Goal: Task Accomplishment & Management: Manage account settings

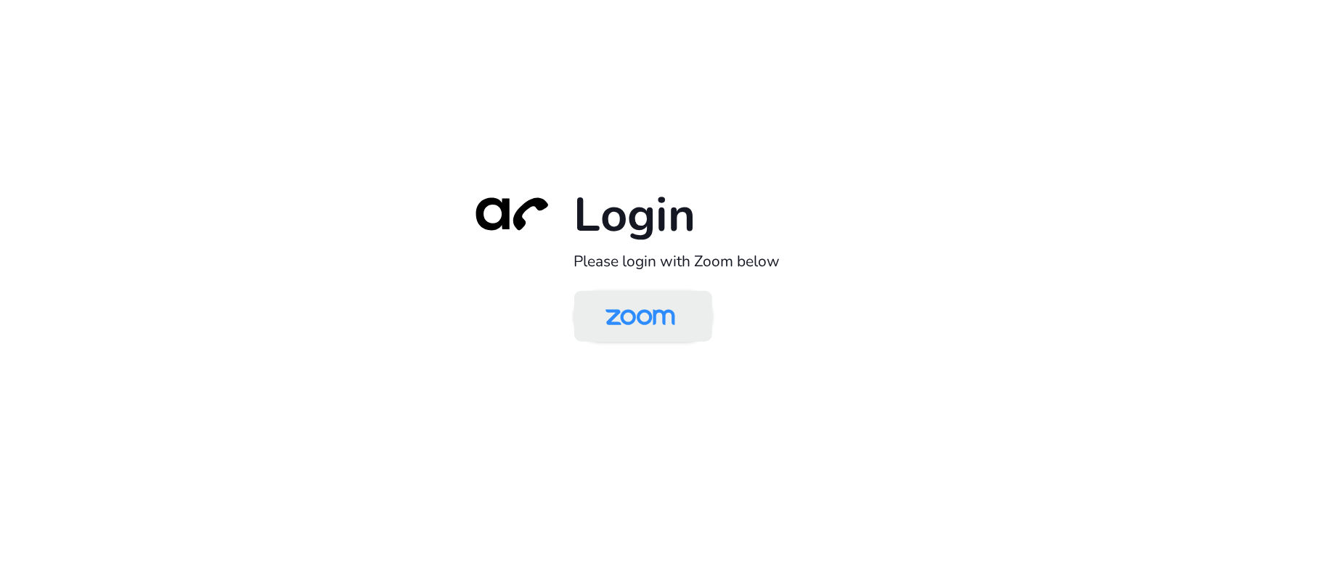
click at [656, 317] on img at bounding box center [640, 317] width 100 height 47
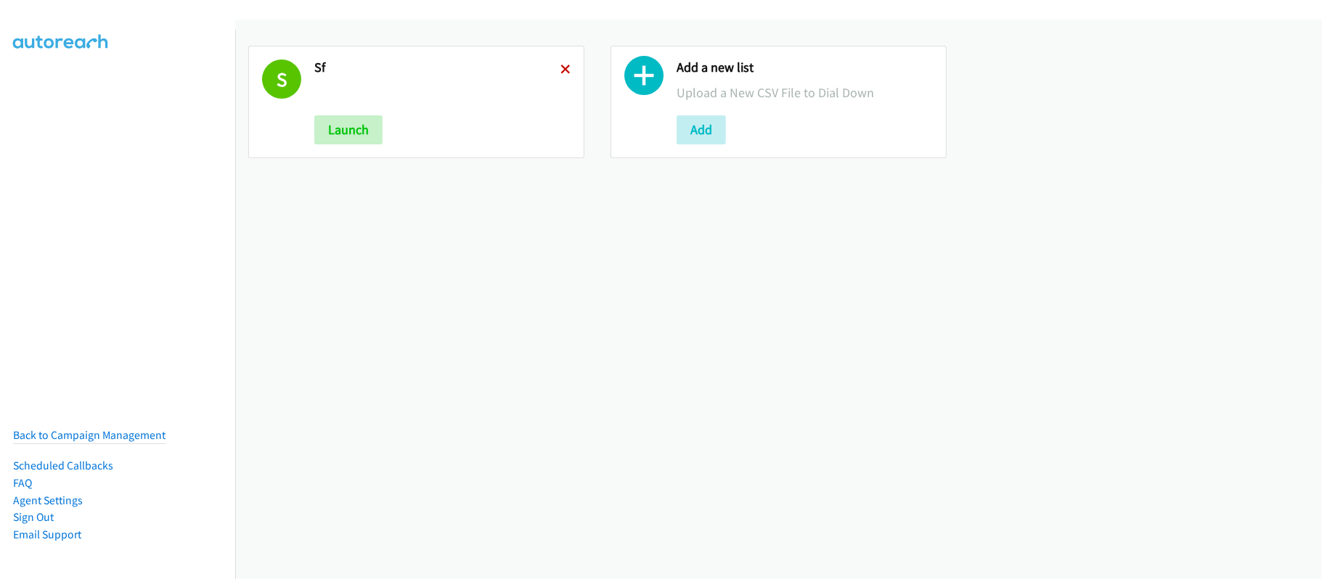
click at [560, 68] on icon at bounding box center [565, 70] width 10 height 10
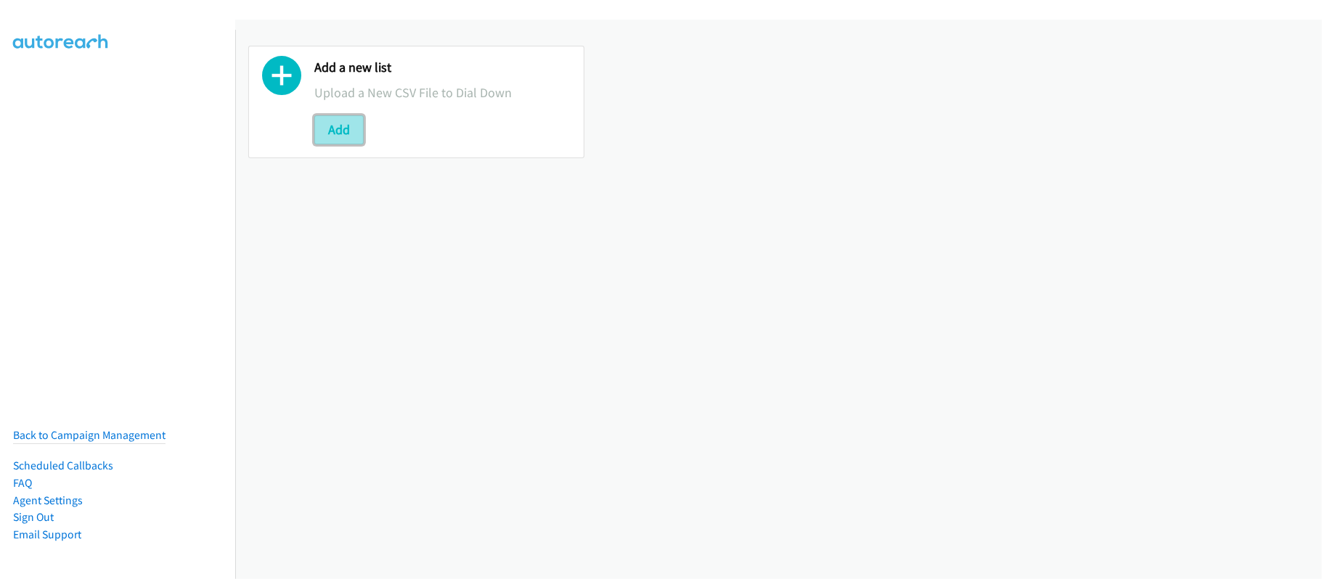
click at [352, 131] on button "Add" at bounding box center [338, 129] width 49 height 29
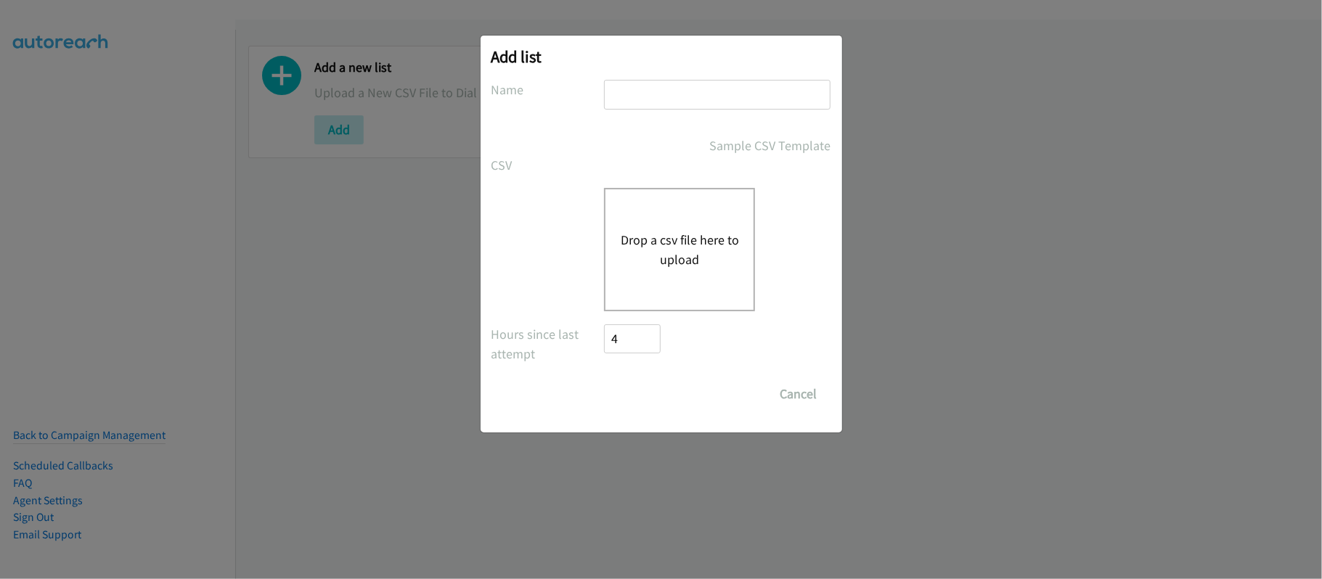
drag, startPoint x: 733, startPoint y: 82, endPoint x: 727, endPoint y: 87, distance: 7.7
click at [732, 82] on input "text" at bounding box center [717, 95] width 226 height 30
type input "SF"
click at [648, 222] on div "Drop a csv file here to upload" at bounding box center [679, 249] width 151 height 123
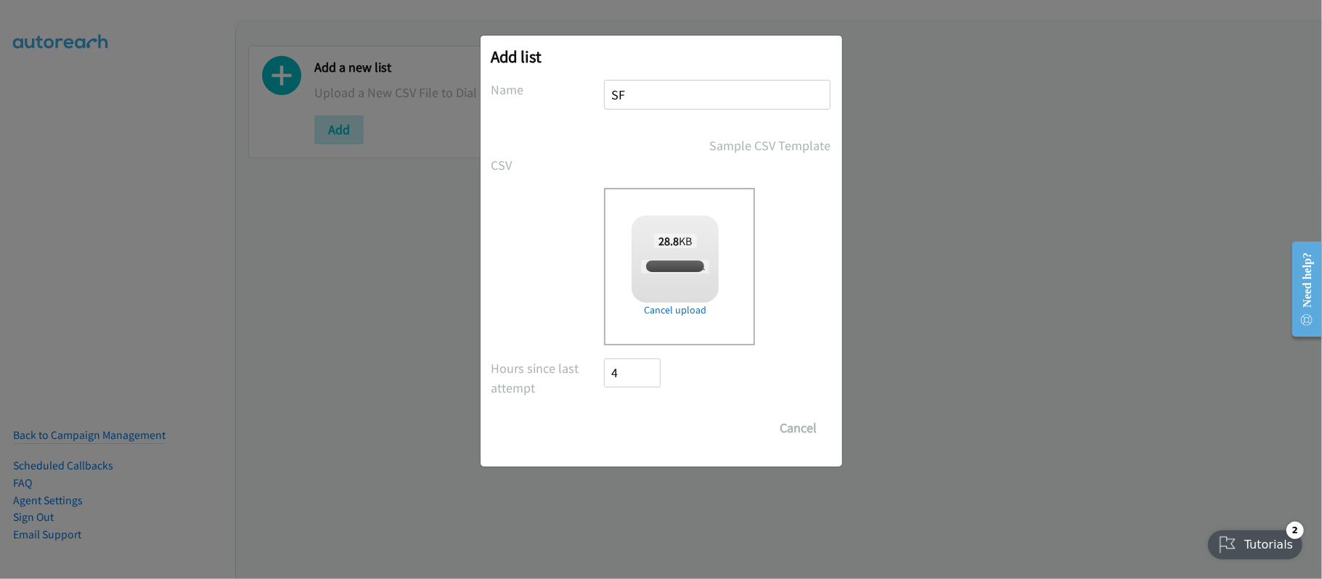
checkbox input "true"
click at [663, 418] on input "Save List" at bounding box center [643, 428] width 76 height 29
